Goal: Transaction & Acquisition: Purchase product/service

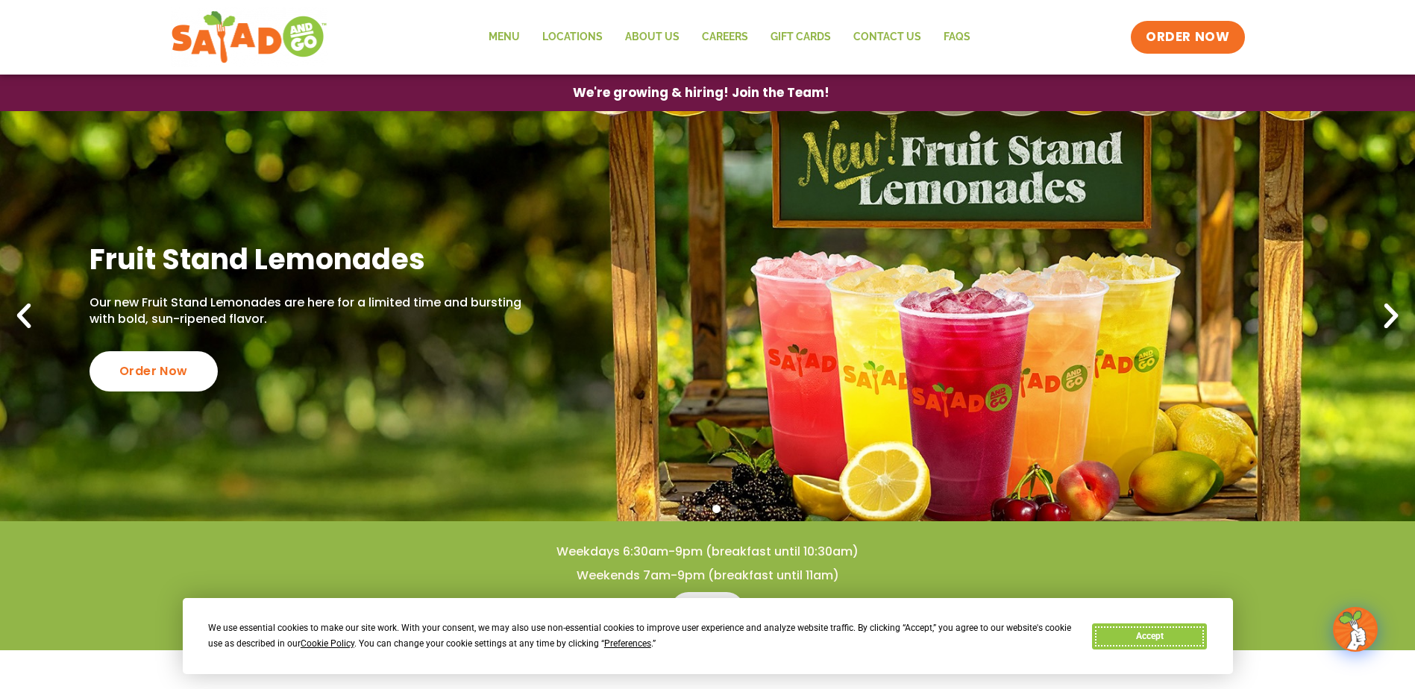
click at [1134, 638] on button "Accept" at bounding box center [1149, 636] width 115 height 26
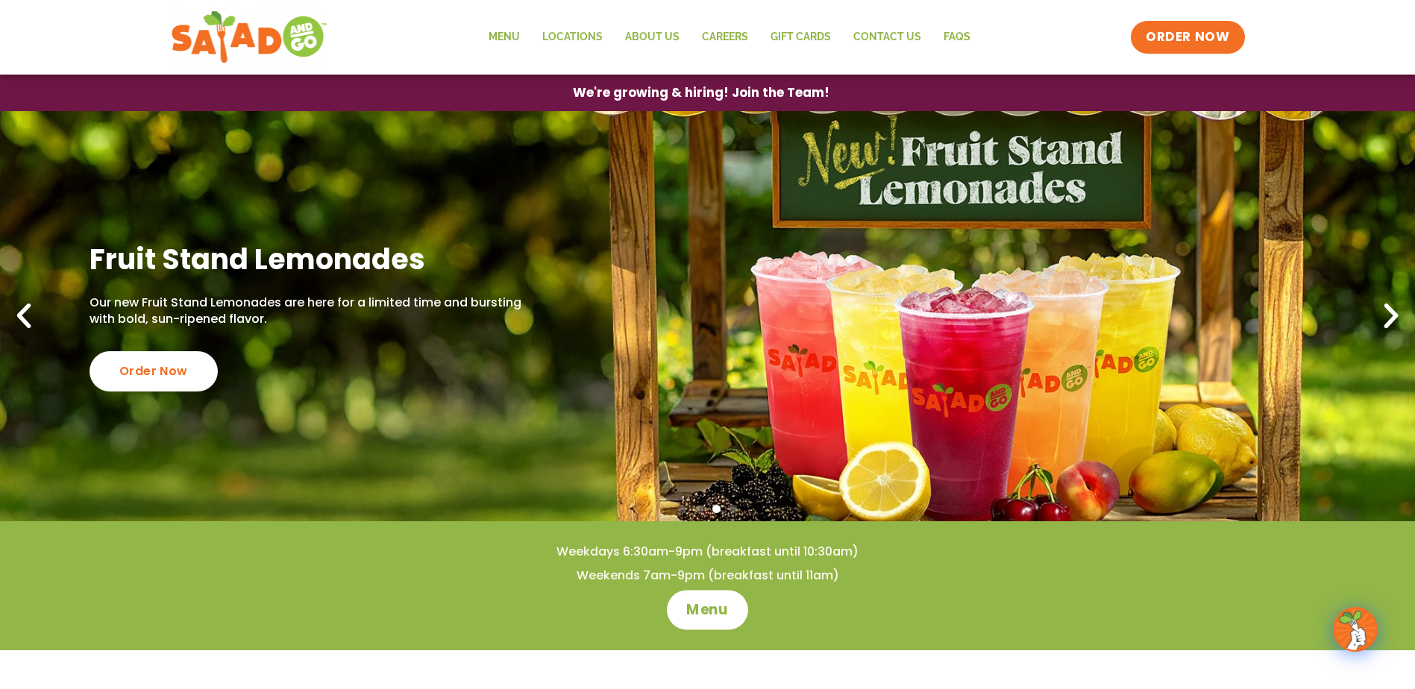
click at [694, 608] on span "Menu" at bounding box center [707, 609] width 43 height 19
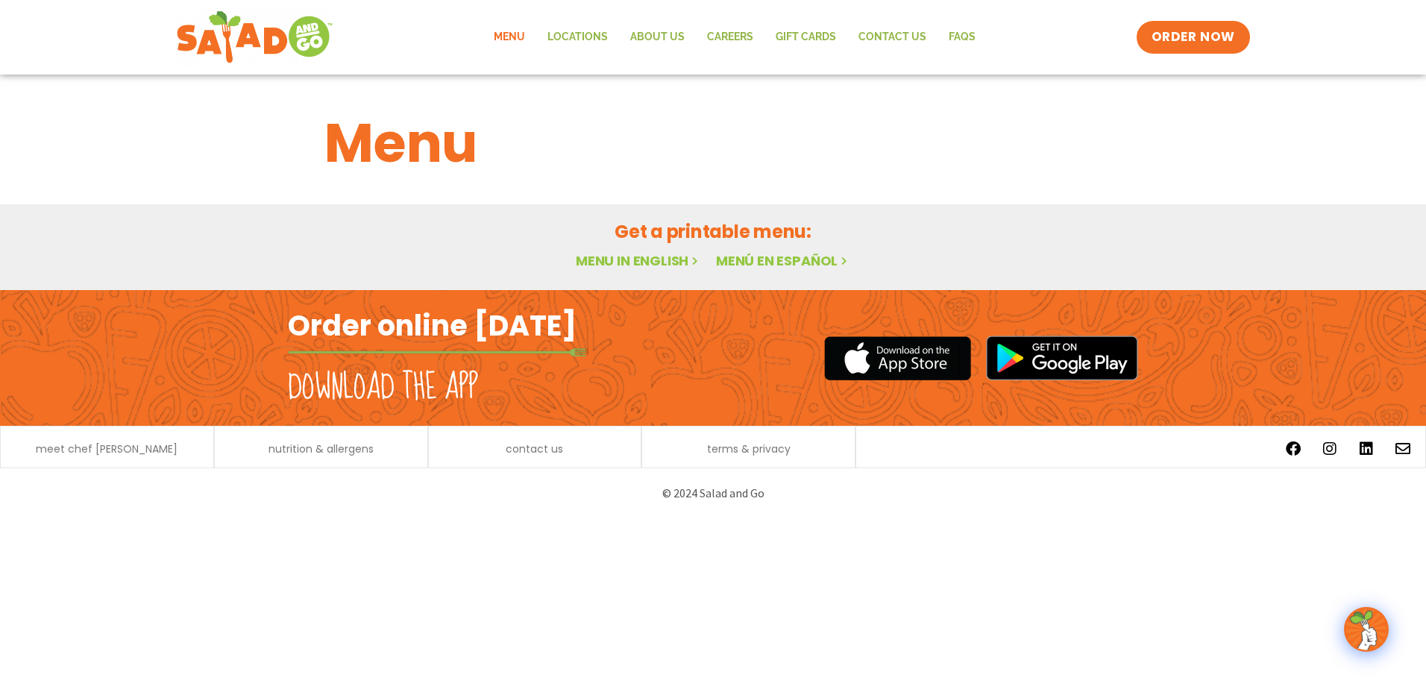
click at [641, 263] on link "Menu in English" at bounding box center [638, 260] width 125 height 19
click at [511, 37] on link "Menu" at bounding box center [510, 37] width 54 height 34
click at [629, 264] on link "Menu in English" at bounding box center [638, 260] width 125 height 19
click at [654, 263] on link "Menu in English" at bounding box center [638, 260] width 125 height 19
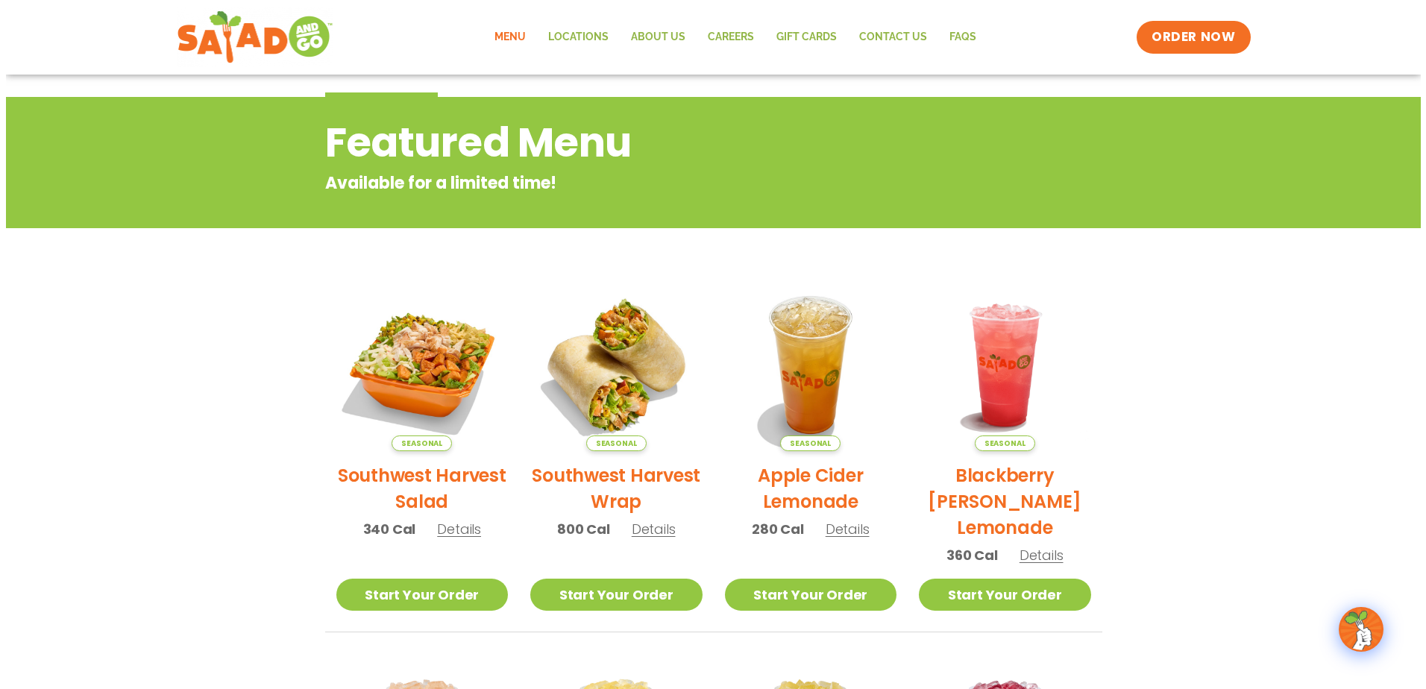
scroll to position [149, 0]
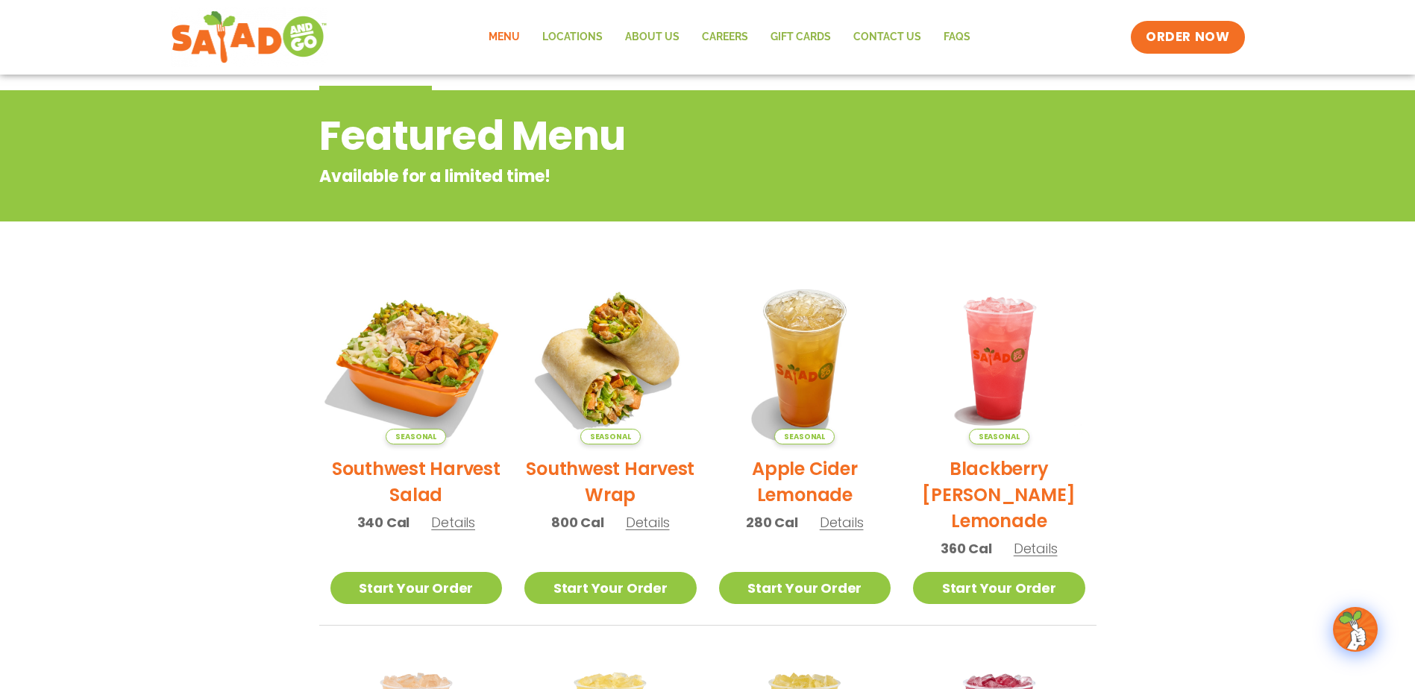
click at [424, 359] on img at bounding box center [416, 358] width 202 height 202
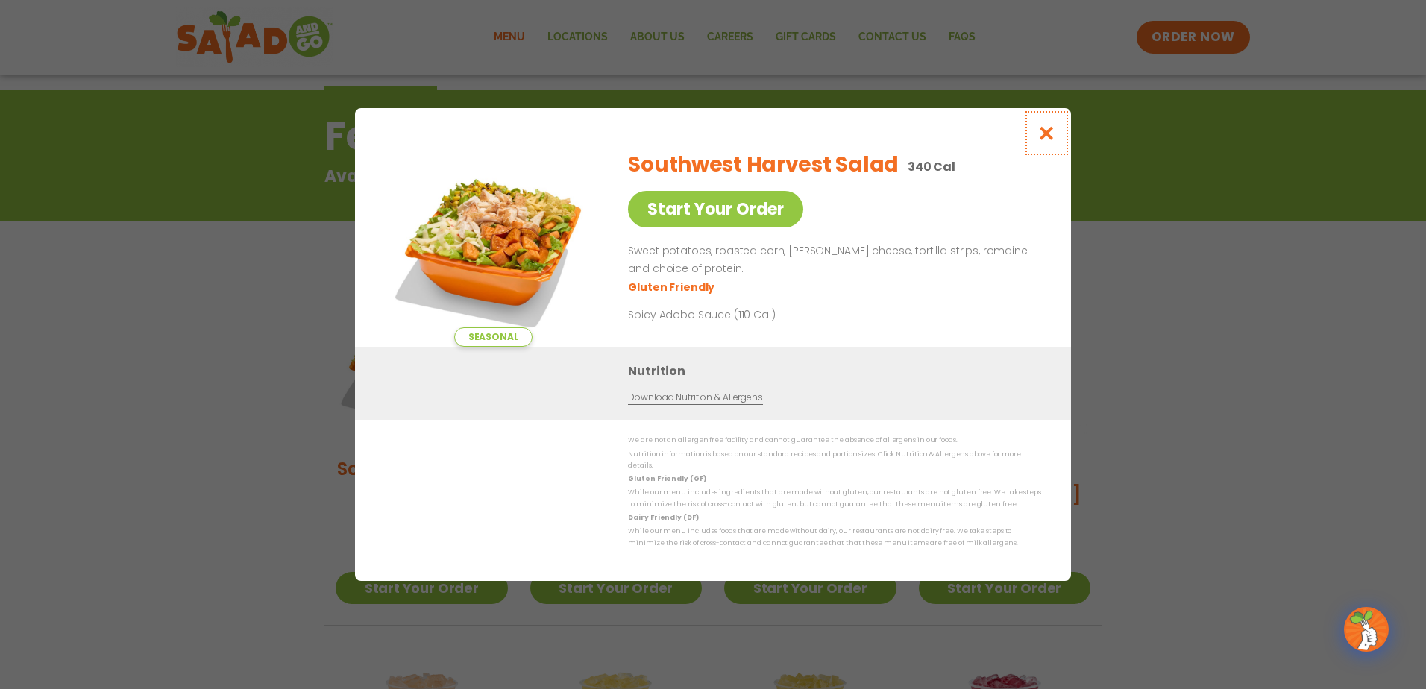
click at [1046, 138] on icon "Close modal" at bounding box center [1046, 133] width 19 height 16
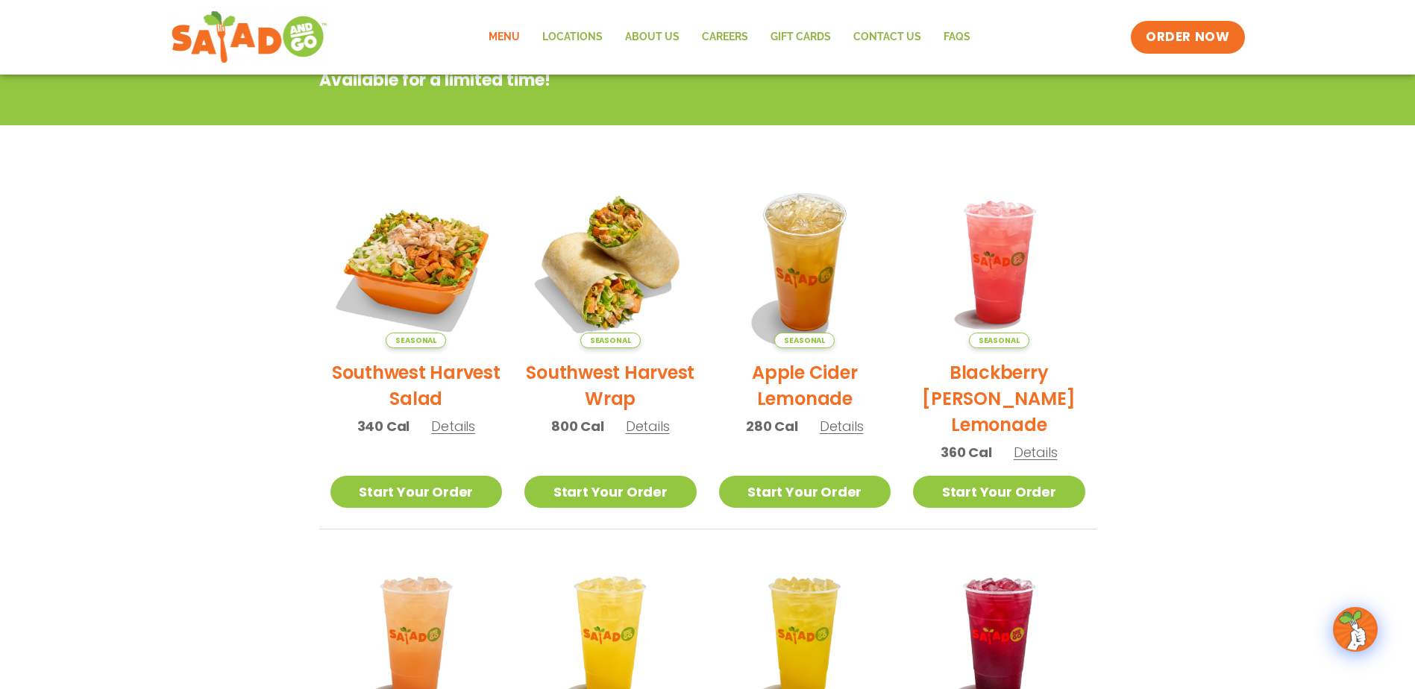
scroll to position [239, 0]
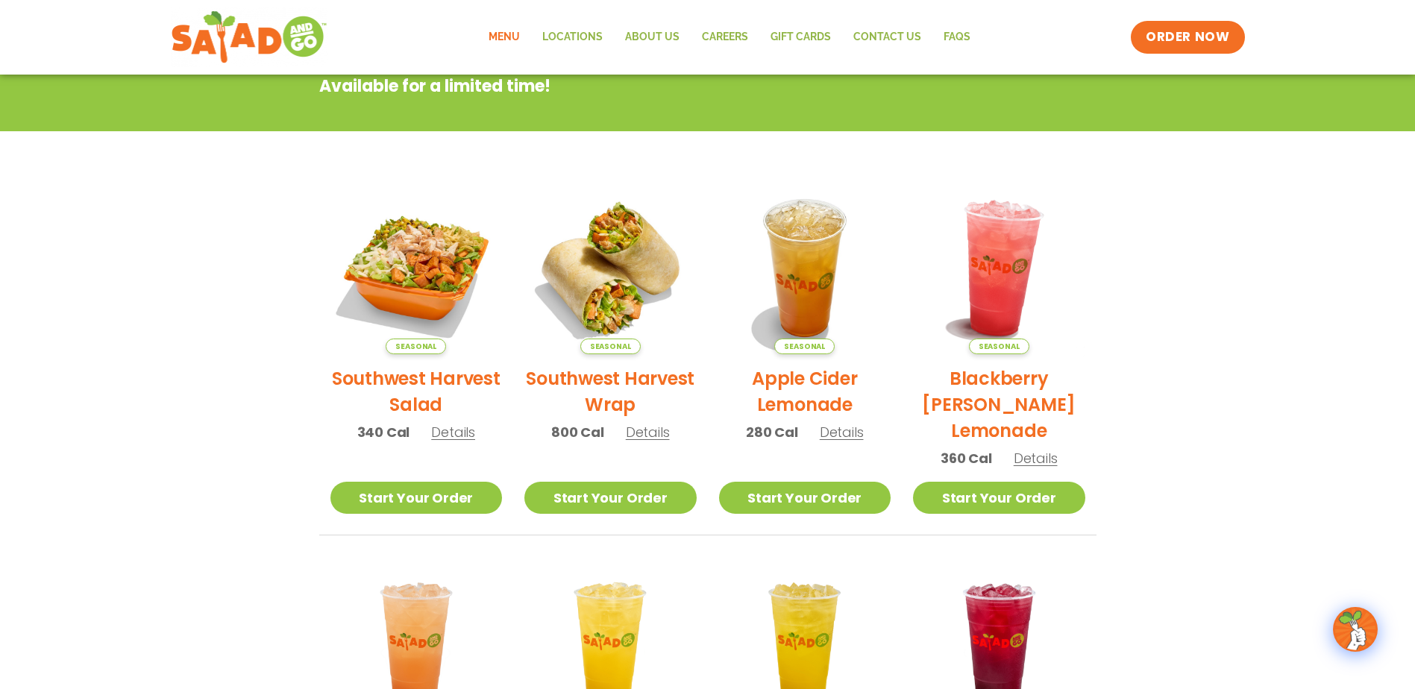
click at [1003, 286] on img at bounding box center [999, 268] width 202 height 202
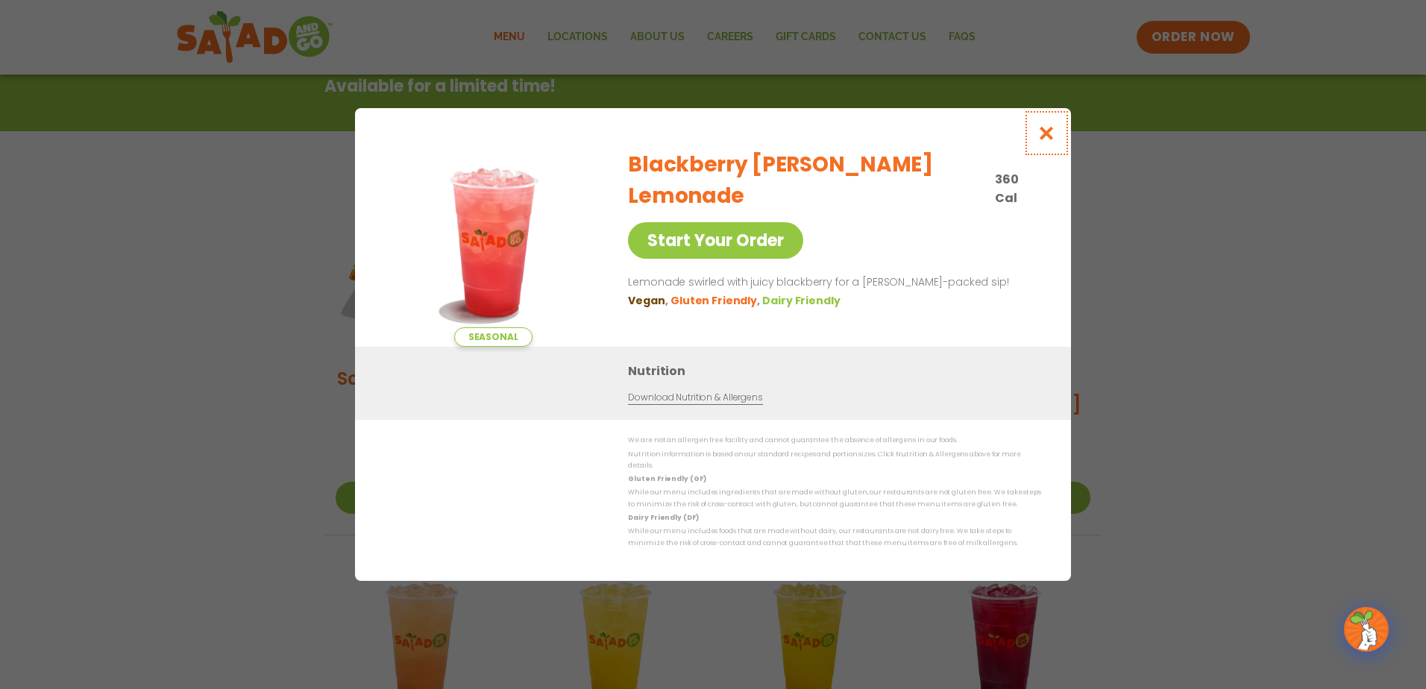
click at [1043, 139] on icon "Close modal" at bounding box center [1046, 133] width 19 height 16
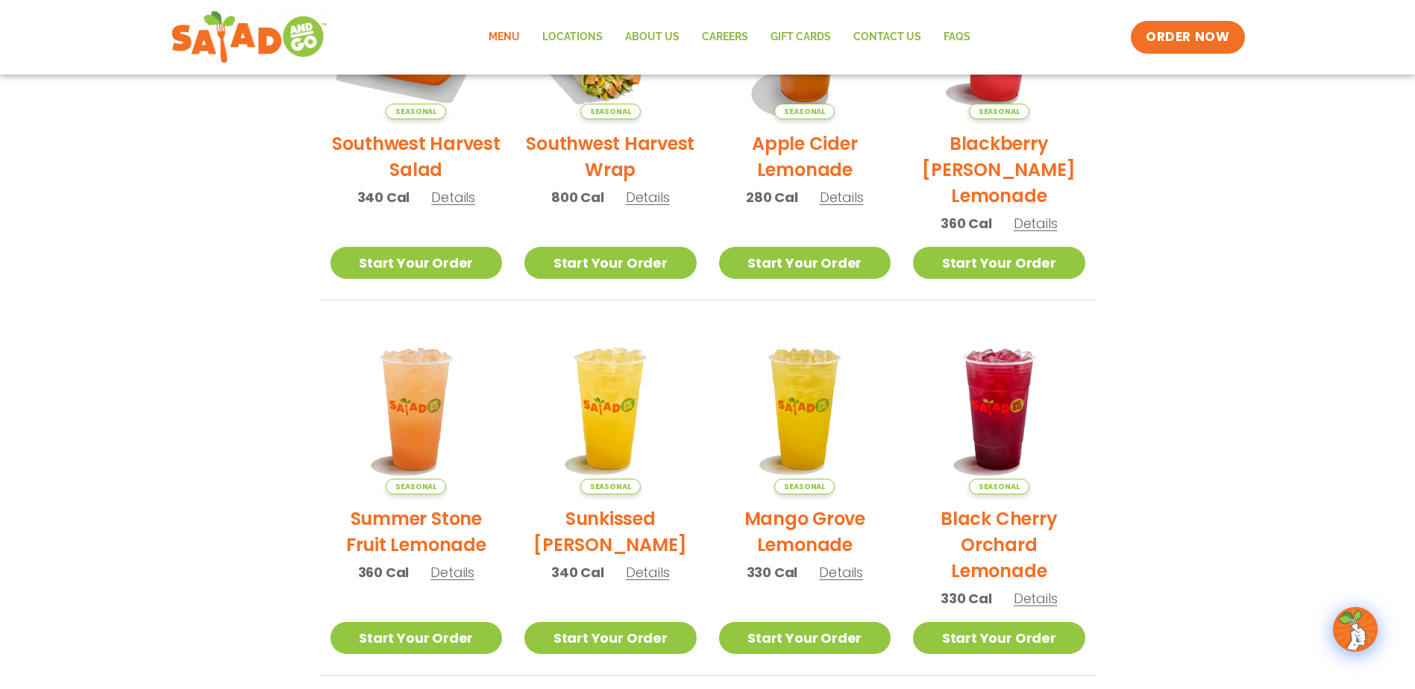
scroll to position [538, 0]
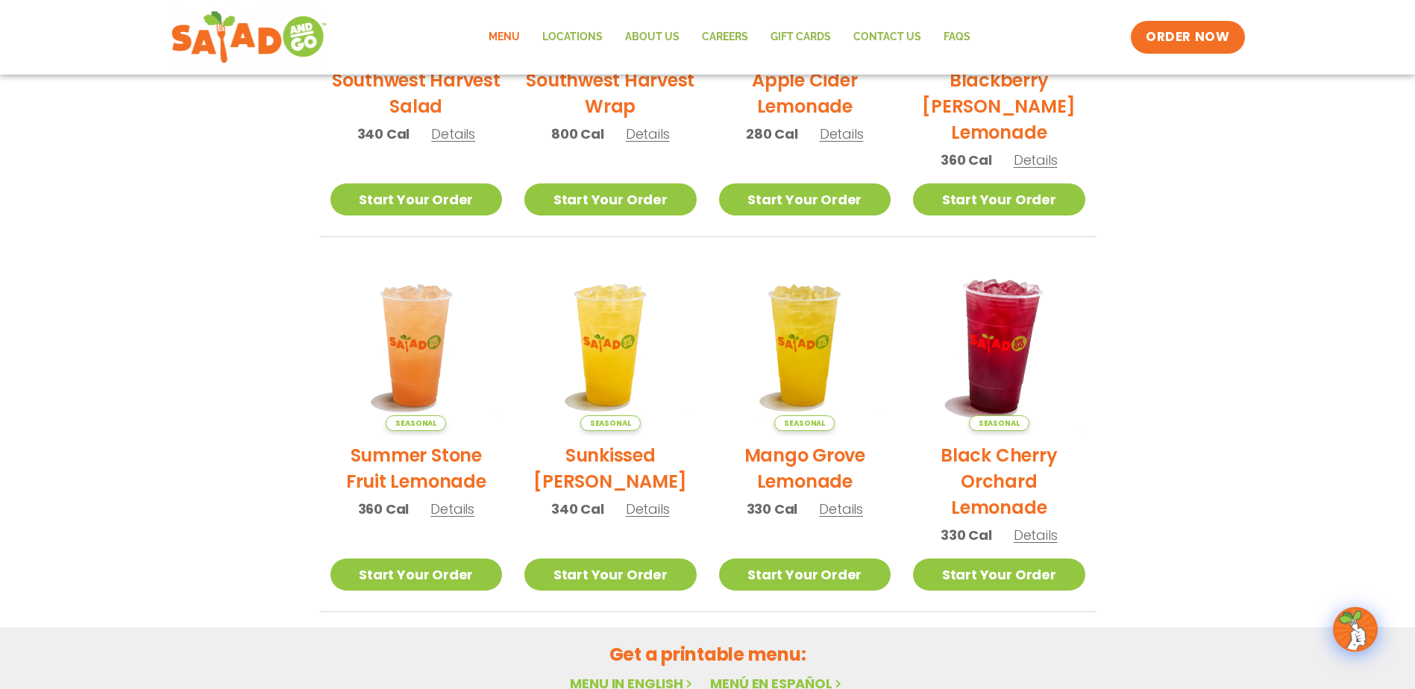
click at [999, 386] on img at bounding box center [999, 345] width 202 height 202
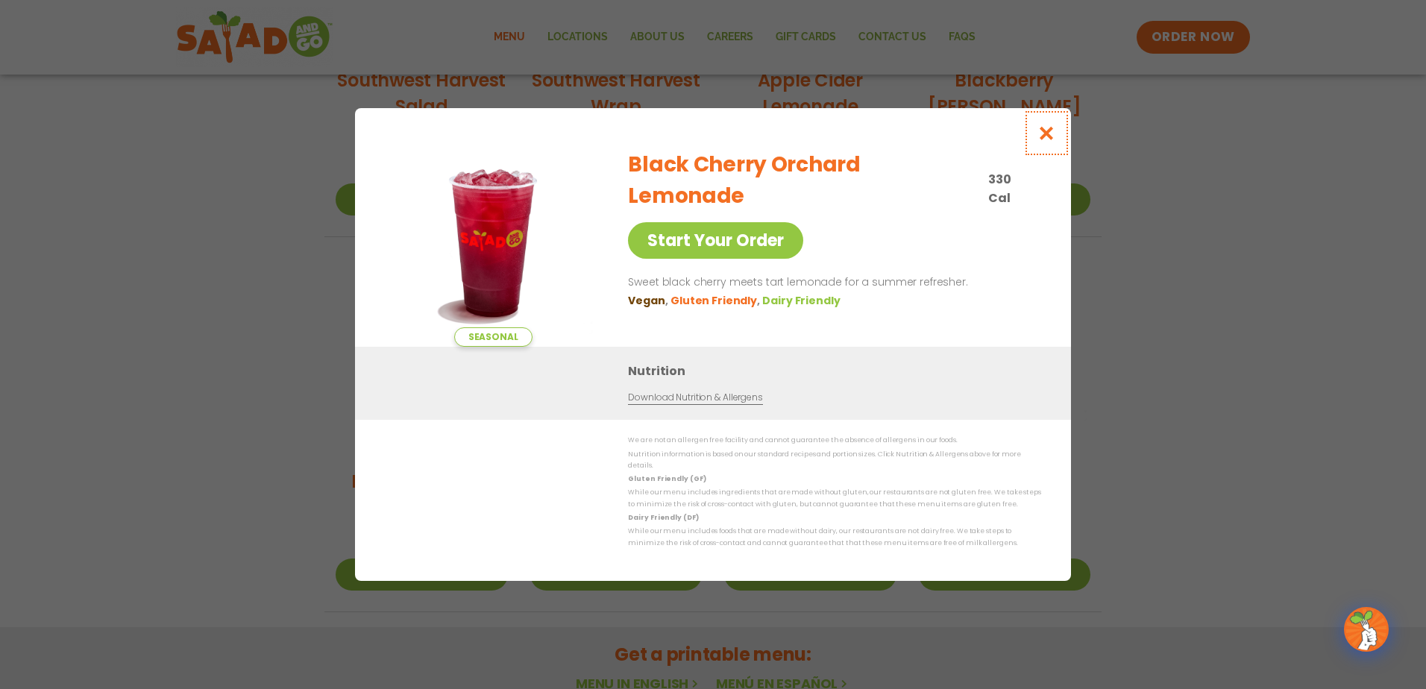
click at [1054, 141] on icon "Close modal" at bounding box center [1046, 133] width 19 height 16
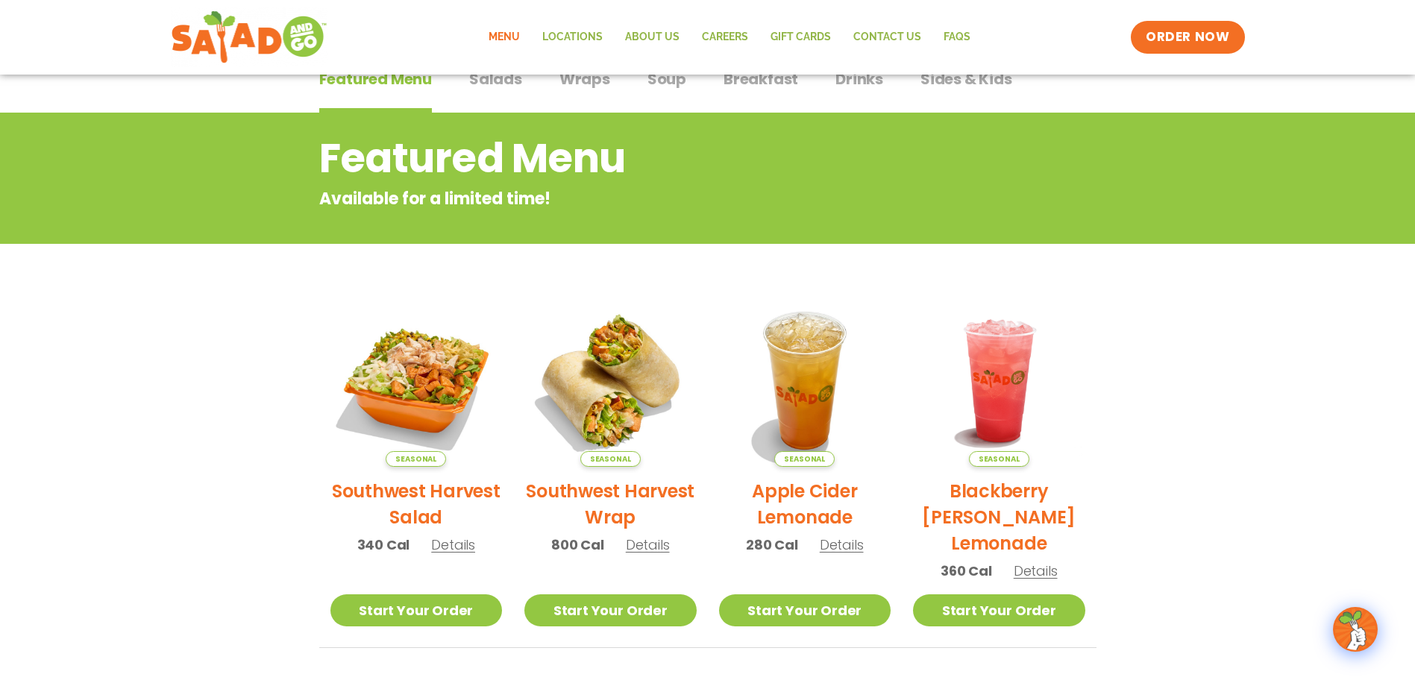
scroll to position [44, 0]
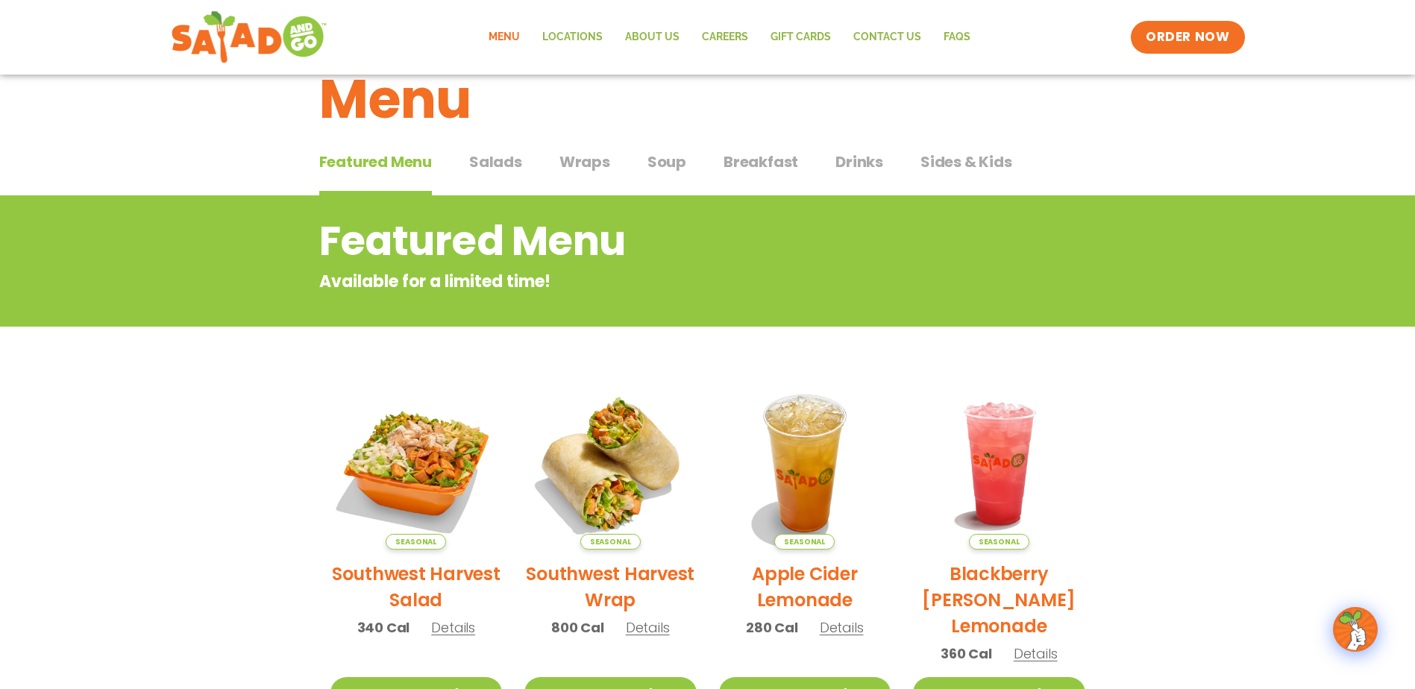
click at [497, 157] on span "Salads" at bounding box center [495, 162] width 53 height 22
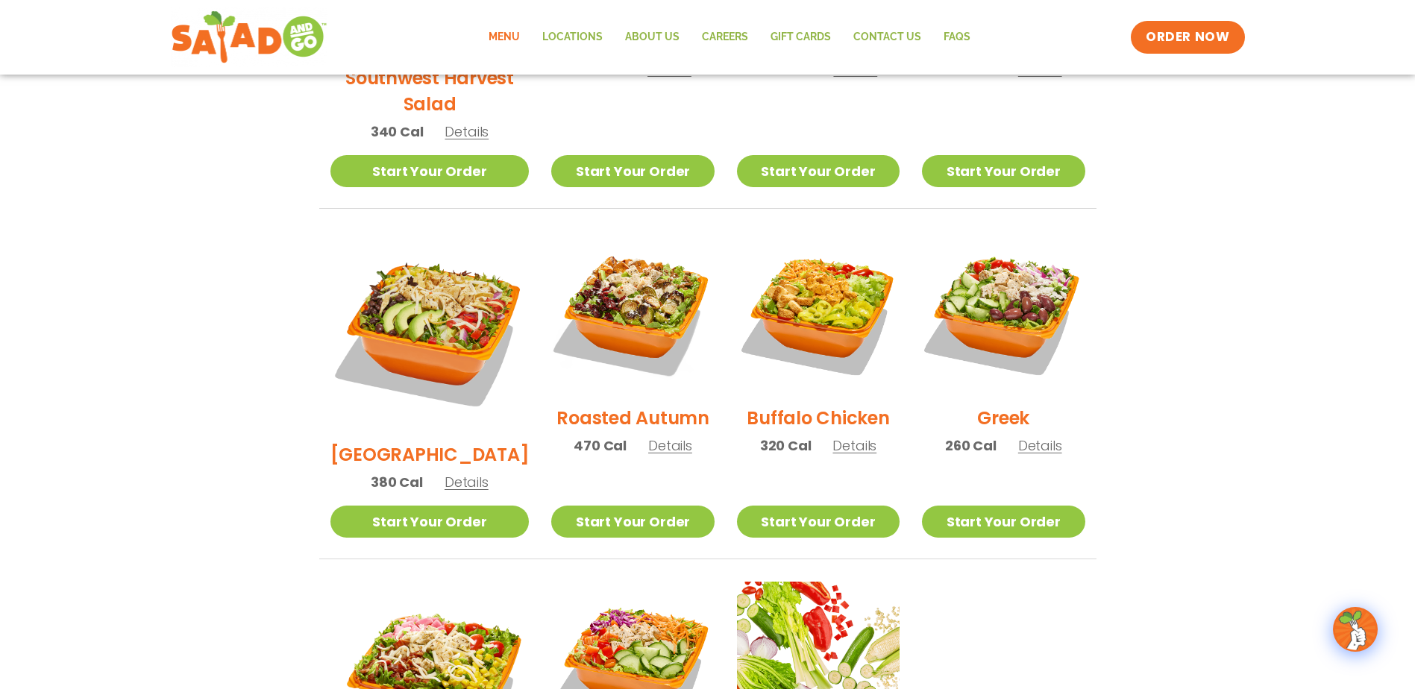
scroll to position [715, 0]
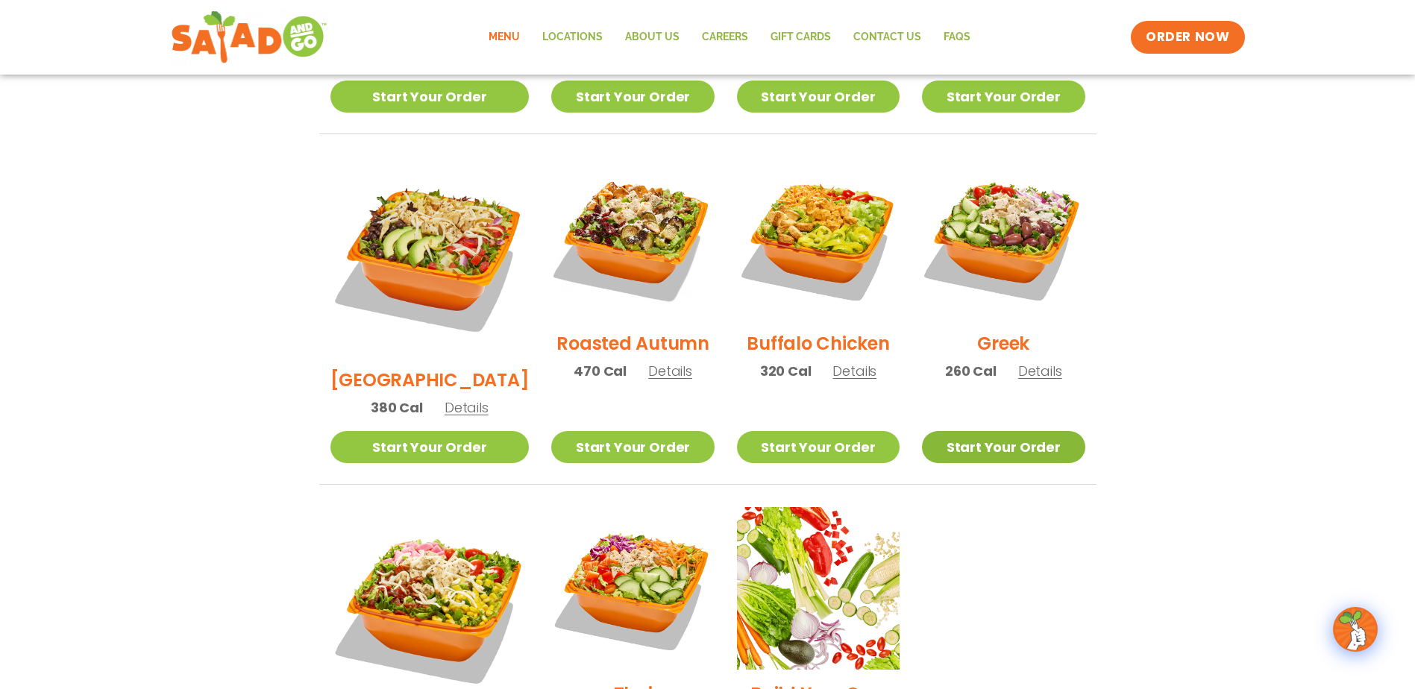
click at [1019, 431] on link "Start Your Order" at bounding box center [1003, 447] width 163 height 32
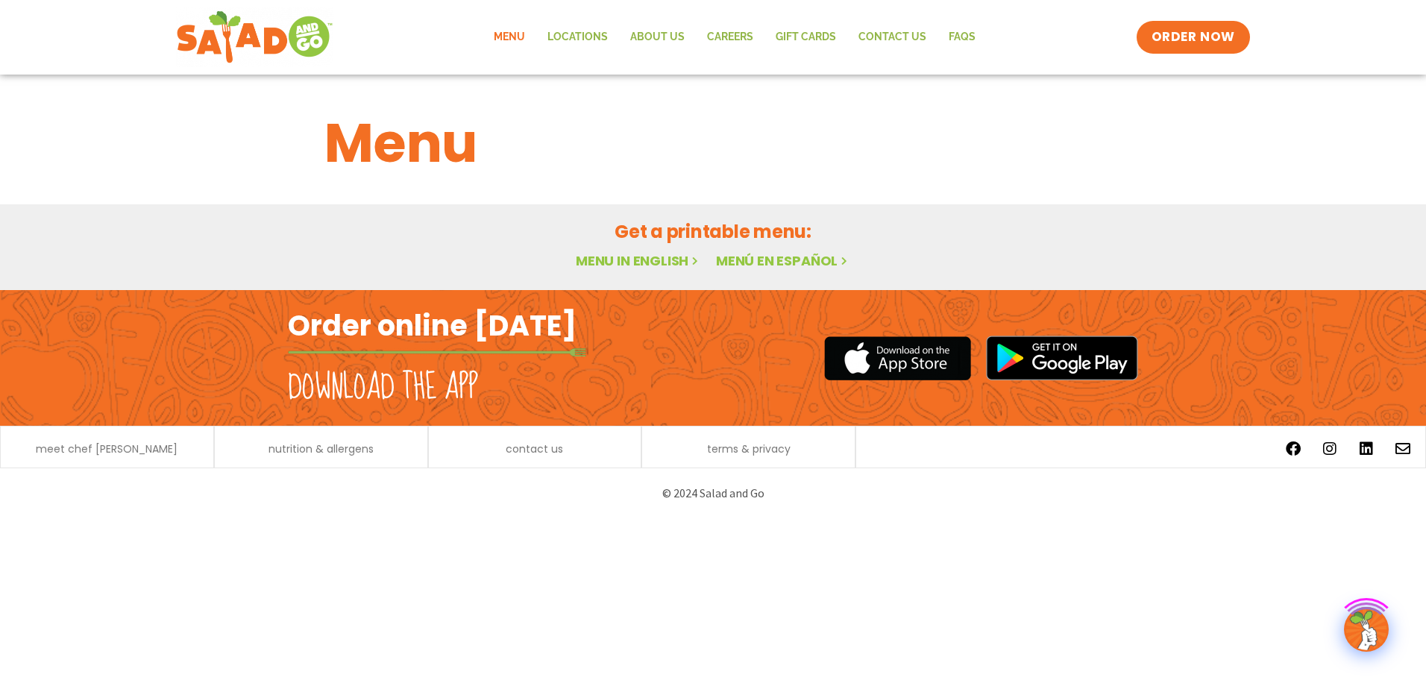
click at [654, 263] on link "Menu in English" at bounding box center [638, 260] width 125 height 19
